Goal: Task Accomplishment & Management: Manage account settings

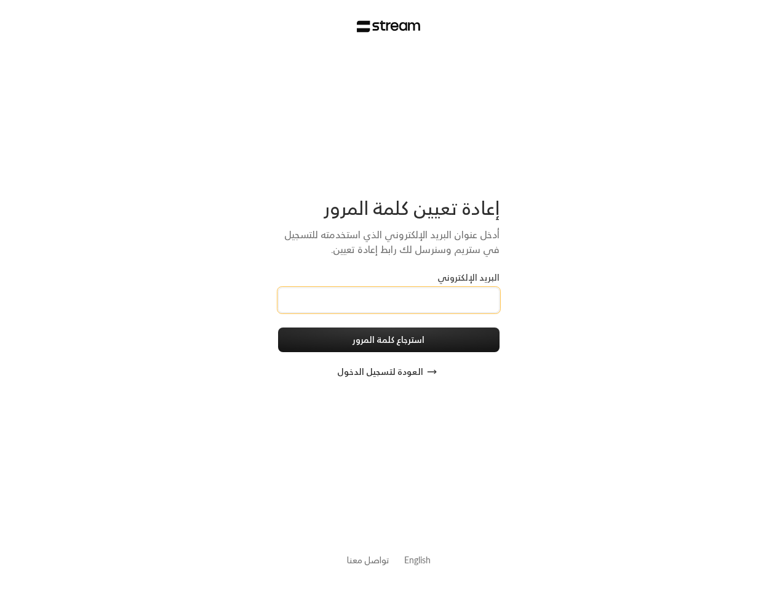
click at [388, 295] on input "البريد الإلكتروني" at bounding box center [388, 299] width 221 height 25
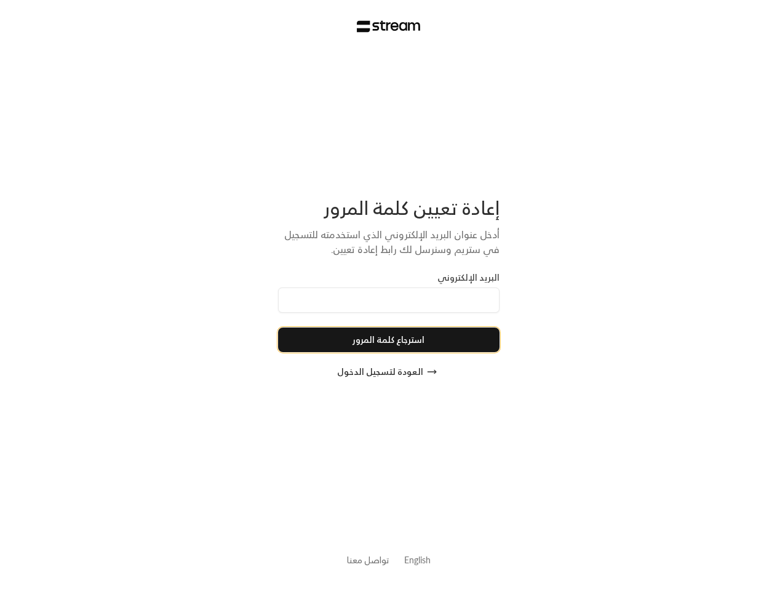
click at [389, 340] on button "استرجاع كلمة المرور" at bounding box center [388, 339] width 221 height 25
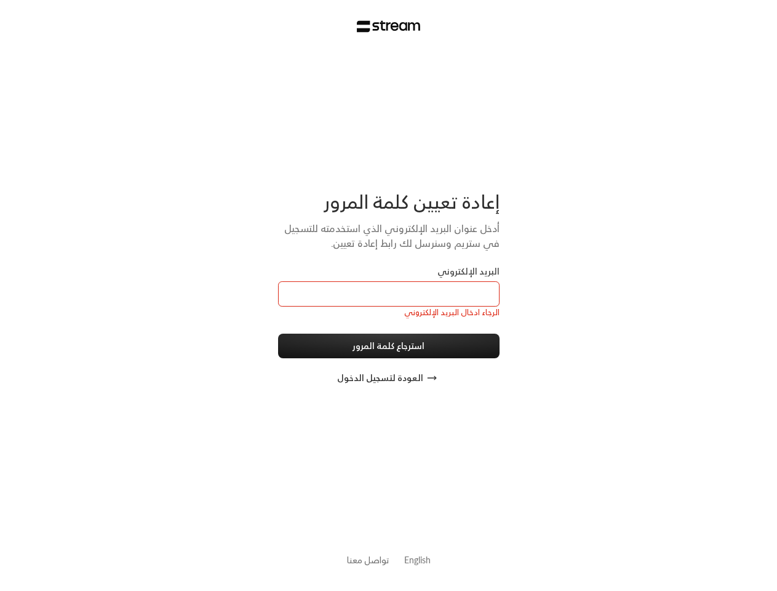
click at [389, 372] on button "العودة لتسجيل الدخول" at bounding box center [388, 377] width 221 height 25
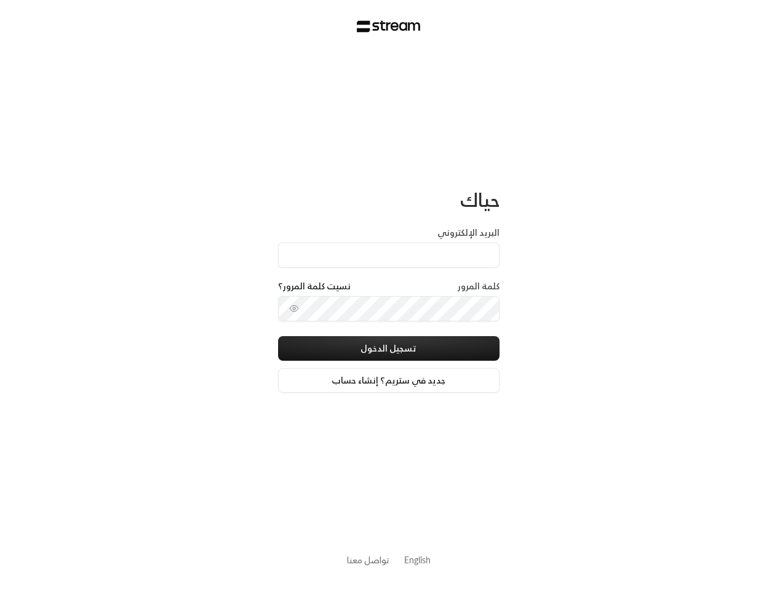
click at [417, 559] on link "English" at bounding box center [417, 559] width 26 height 23
